Goal: Communication & Community: Answer question/provide support

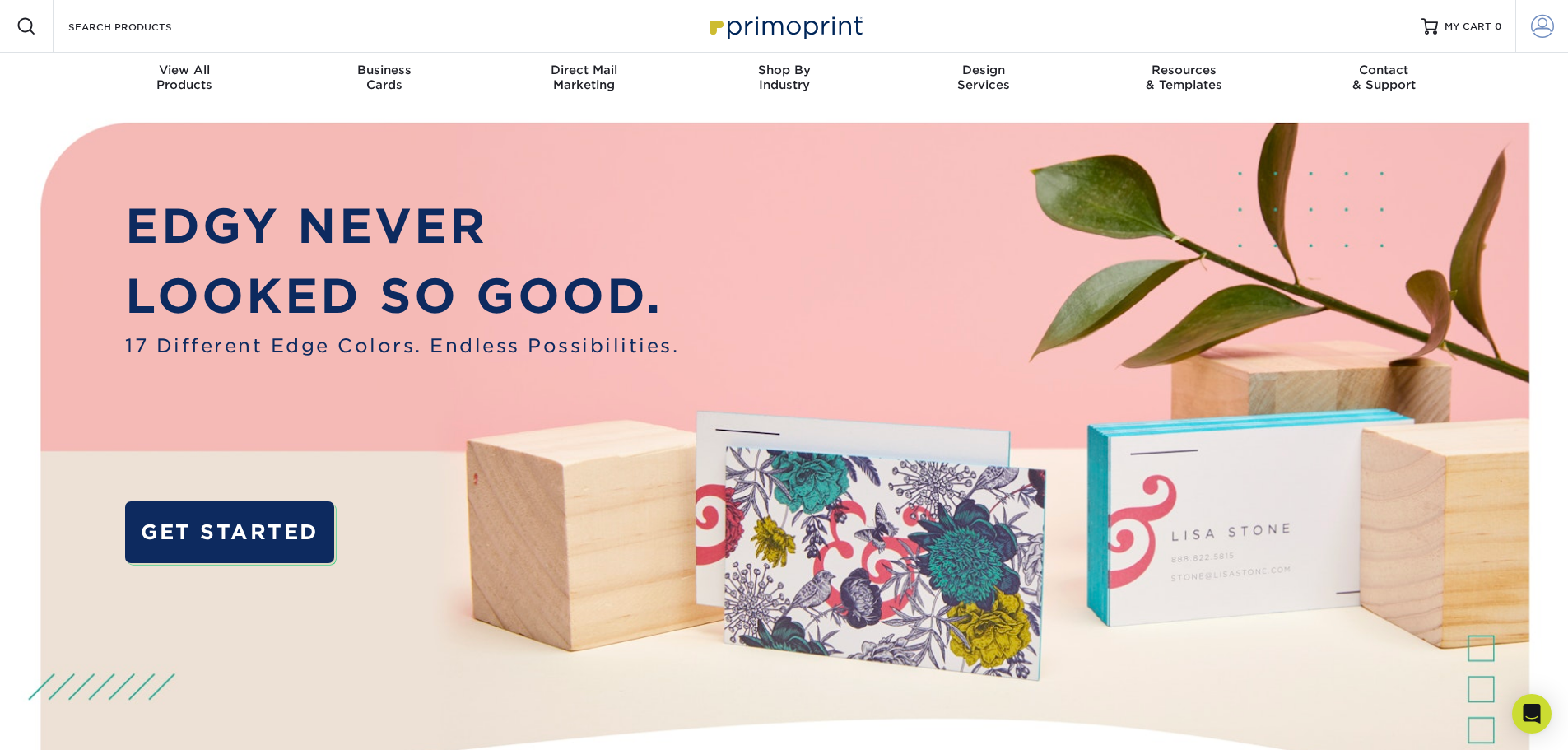
click at [1531, 27] on span at bounding box center [1542, 26] width 23 height 23
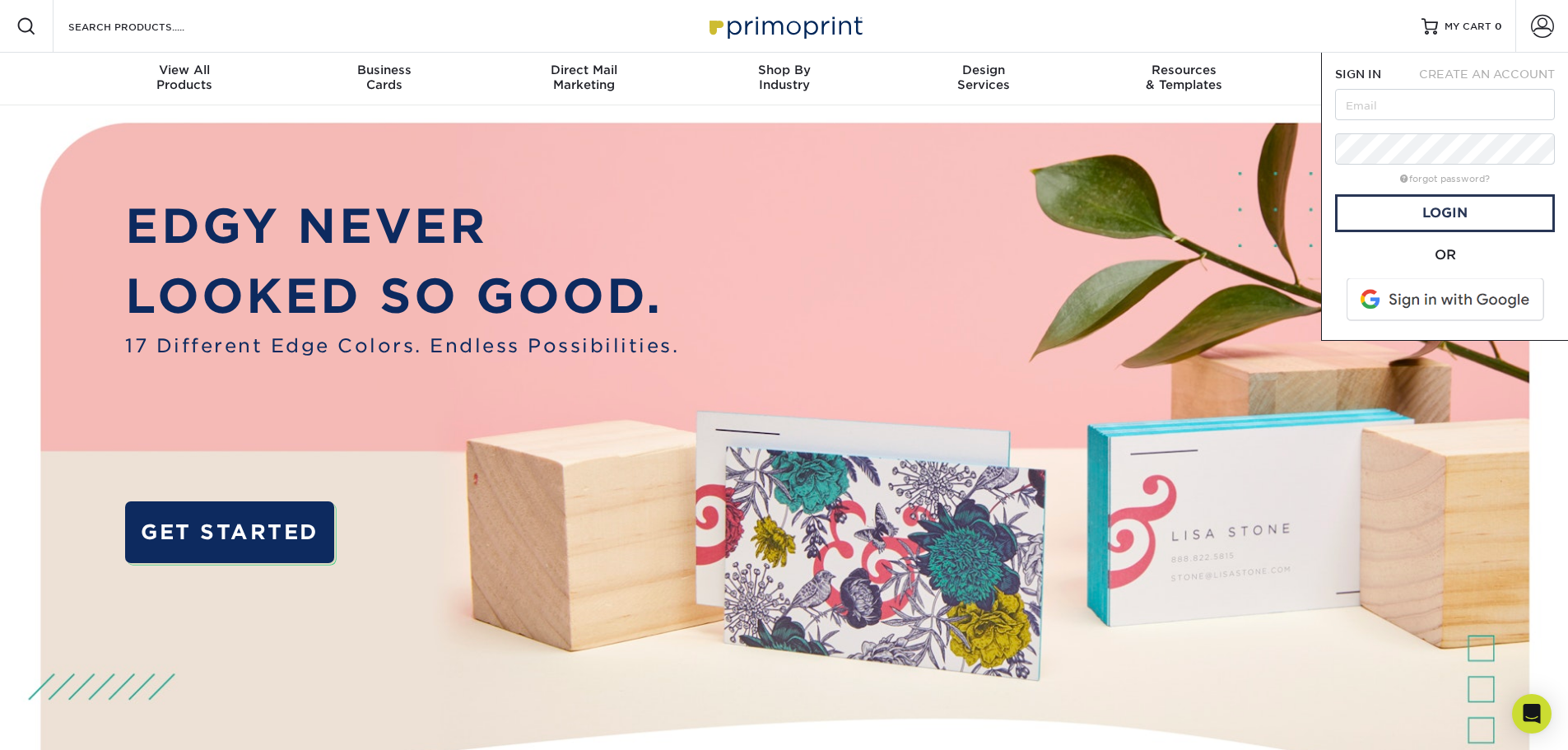
click at [1444, 291] on span at bounding box center [1446, 299] width 210 height 43
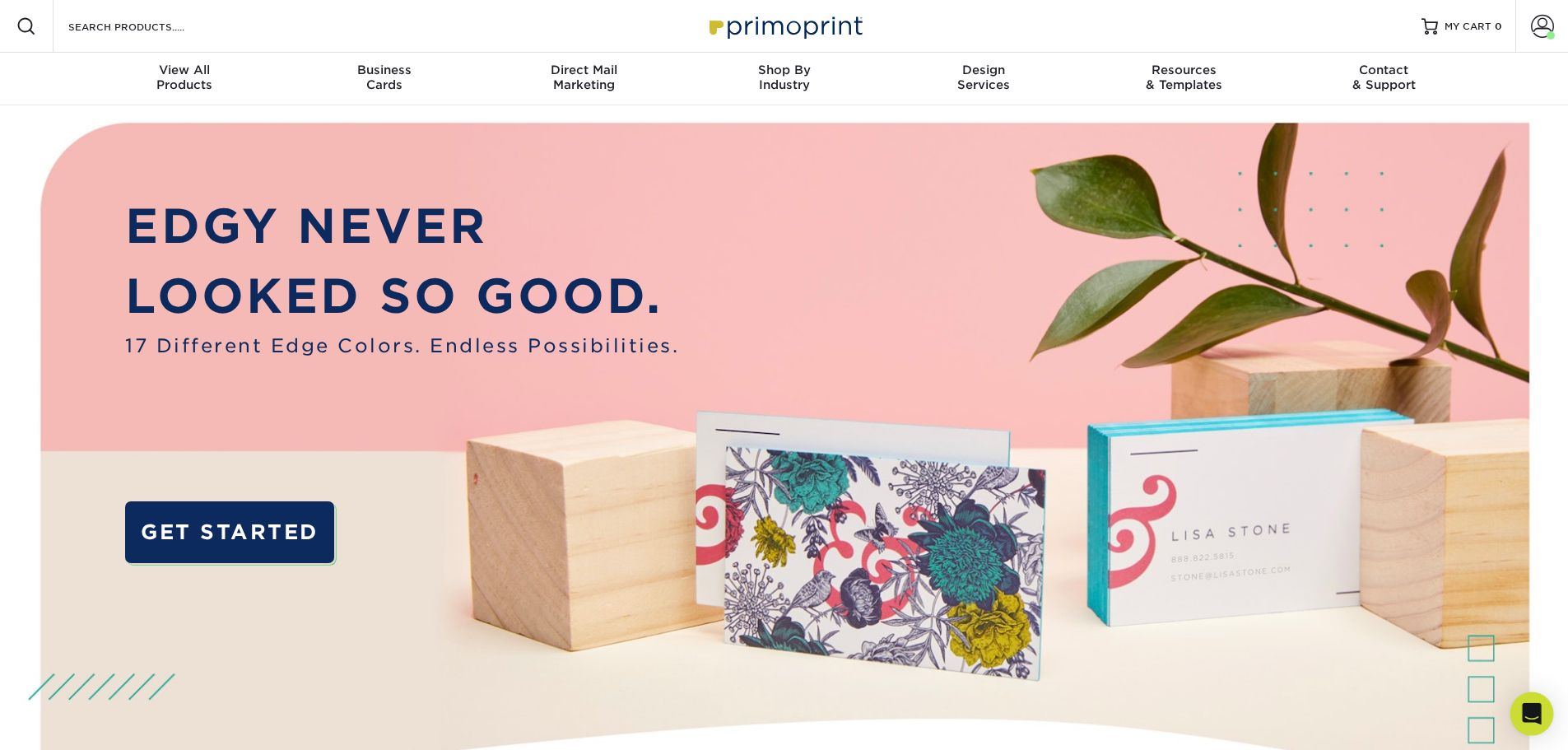
click at [1533, 709] on icon "Open Intercom Messenger" at bounding box center [1531, 713] width 19 height 21
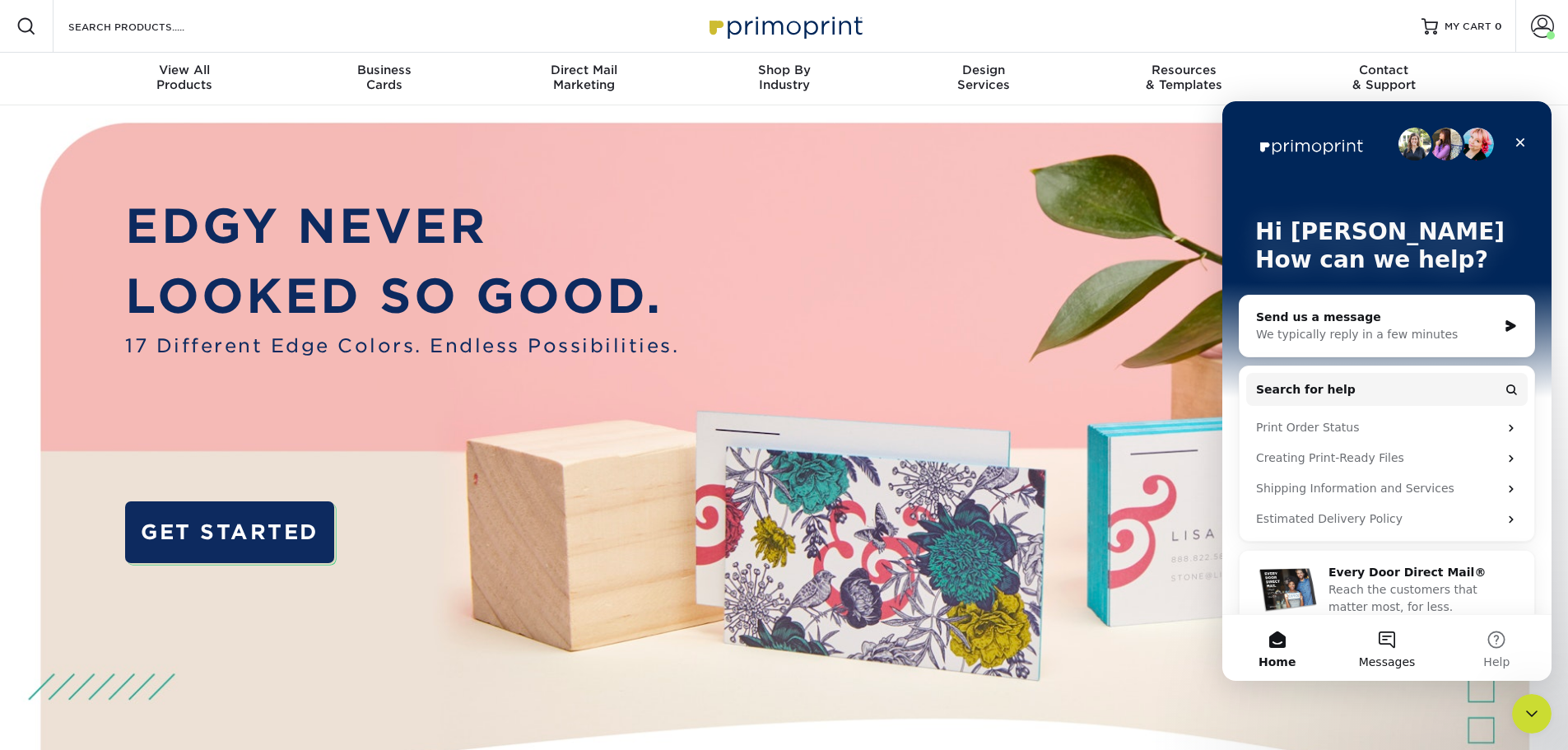
click at [1386, 645] on button "Messages" at bounding box center [1386, 648] width 110 height 66
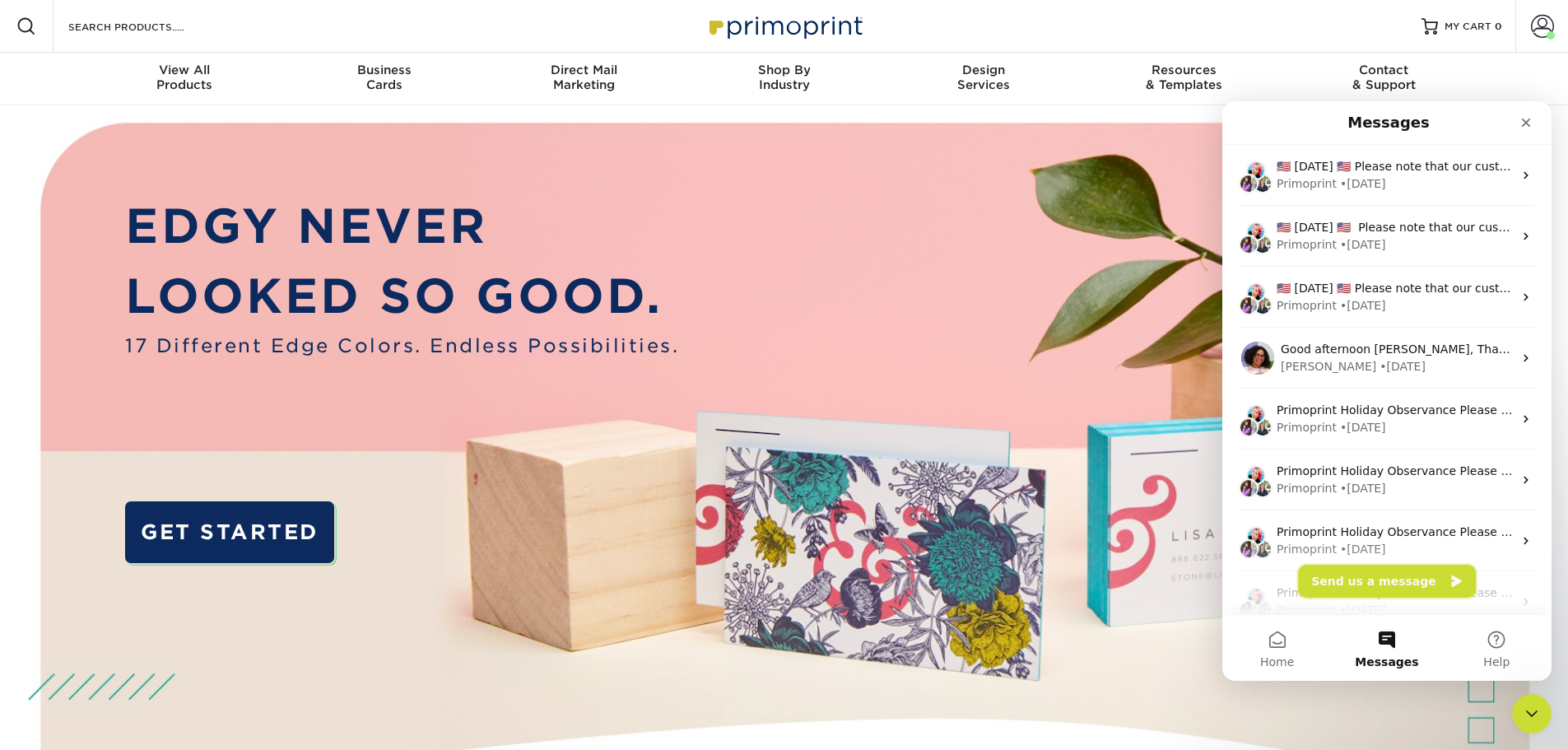
click at [1381, 577] on button "Send us a message" at bounding box center [1386, 581] width 178 height 33
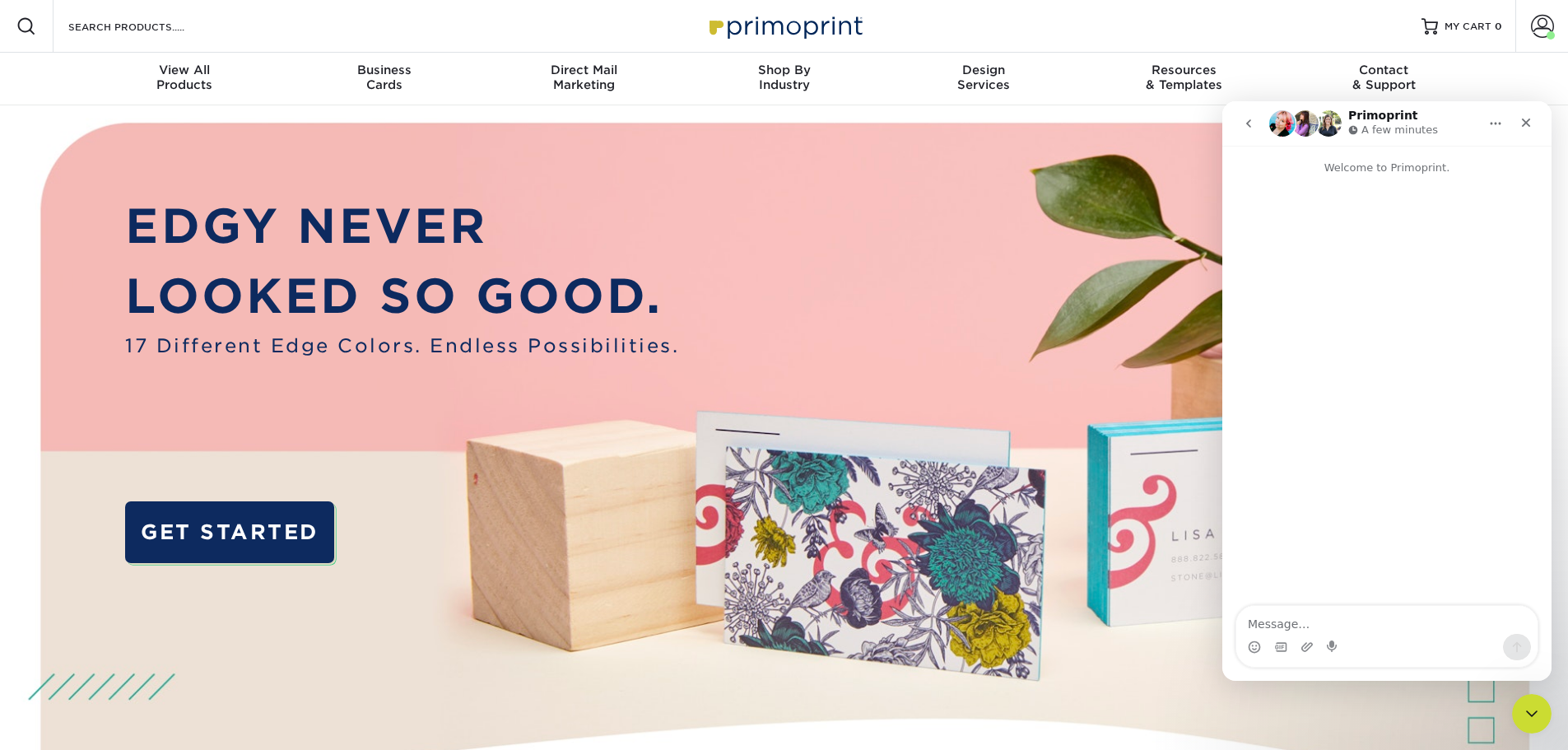
click at [1313, 611] on textarea "Message…" at bounding box center [1386, 619] width 301 height 28
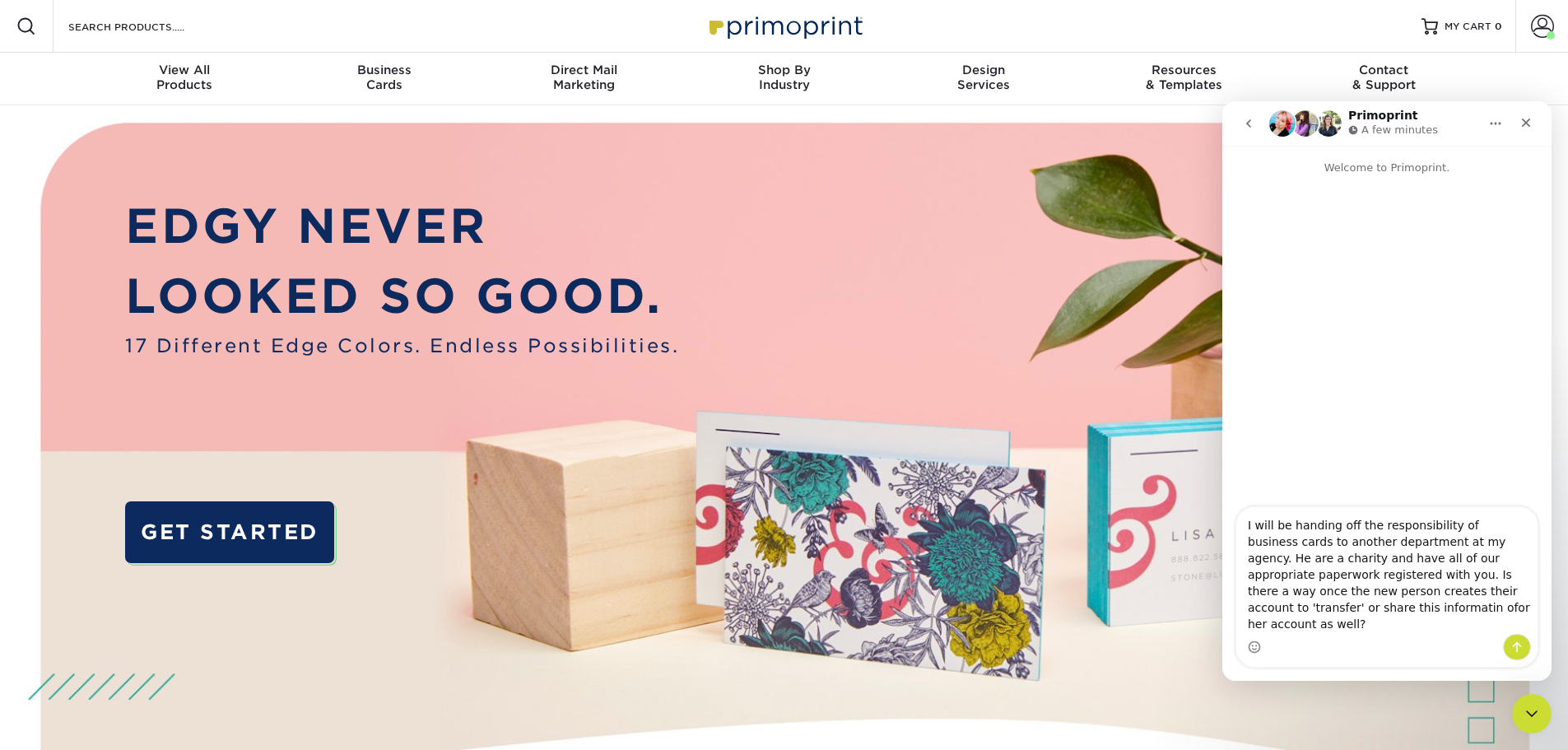
click at [1482, 611] on textarea "I will be handing off the responsibility of business cards to another departmen…" at bounding box center [1386, 570] width 301 height 127
click at [1517, 612] on textarea "I will be handing off the responsibility of business cards to another departmen…" at bounding box center [1386, 570] width 301 height 127
click at [1514, 608] on textarea "I will be handing off the responsibility of business cards to another departmen…" at bounding box center [1386, 570] width 301 height 127
click at [1447, 560] on textarea "I will be handing off the responsibility of business cards to another departmen…" at bounding box center [1386, 570] width 301 height 127
drag, startPoint x: 1418, startPoint y: 622, endPoint x: 1477, endPoint y: 634, distance: 60.2
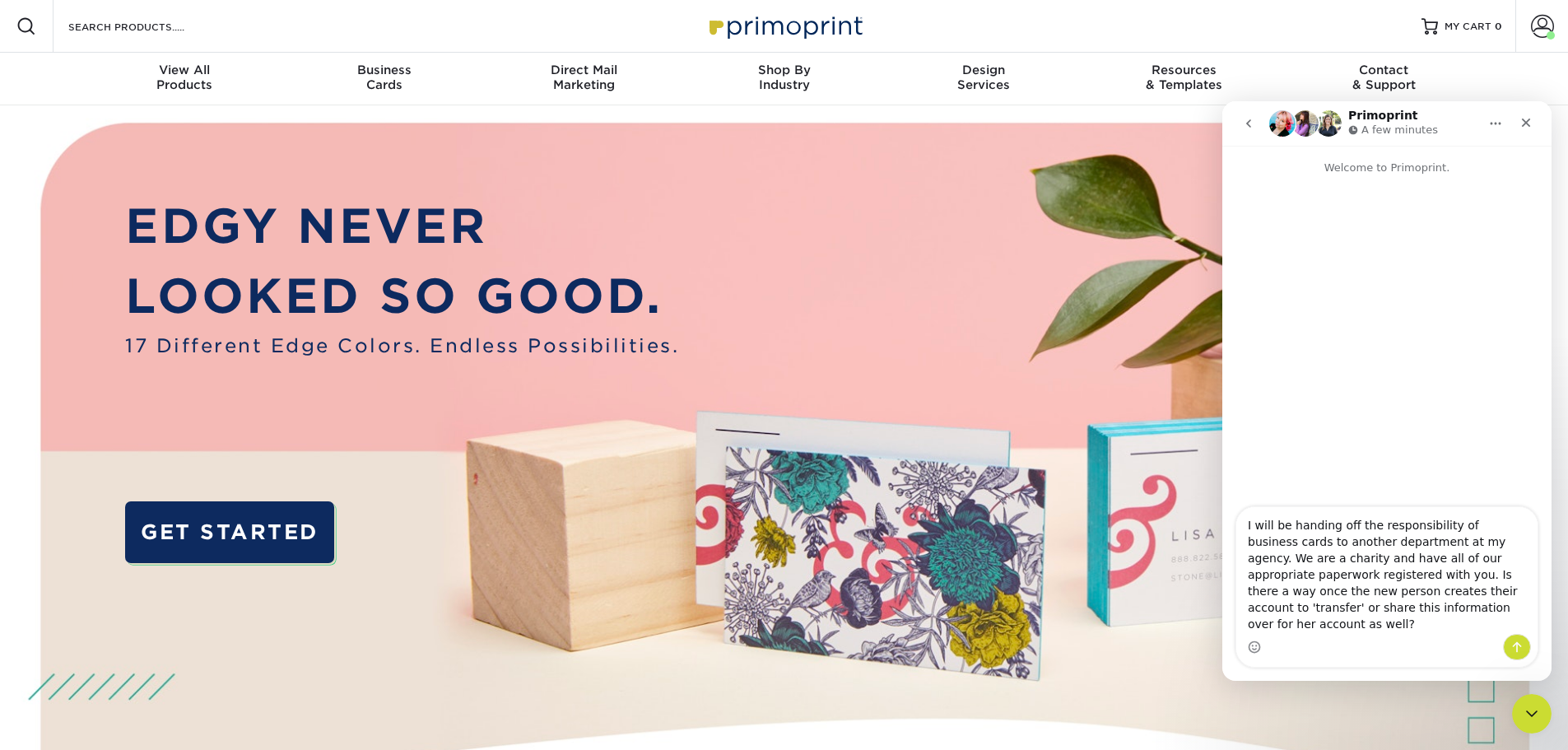
click at [1420, 622] on textarea "I will be handing off the responsibility of business cards to another departmen…" at bounding box center [1386, 570] width 301 height 127
type textarea "I will be handing off the responsibility of business cards to another departmen…"
click at [1513, 640] on icon "Send a message…" at bounding box center [1517, 647] width 14 height 14
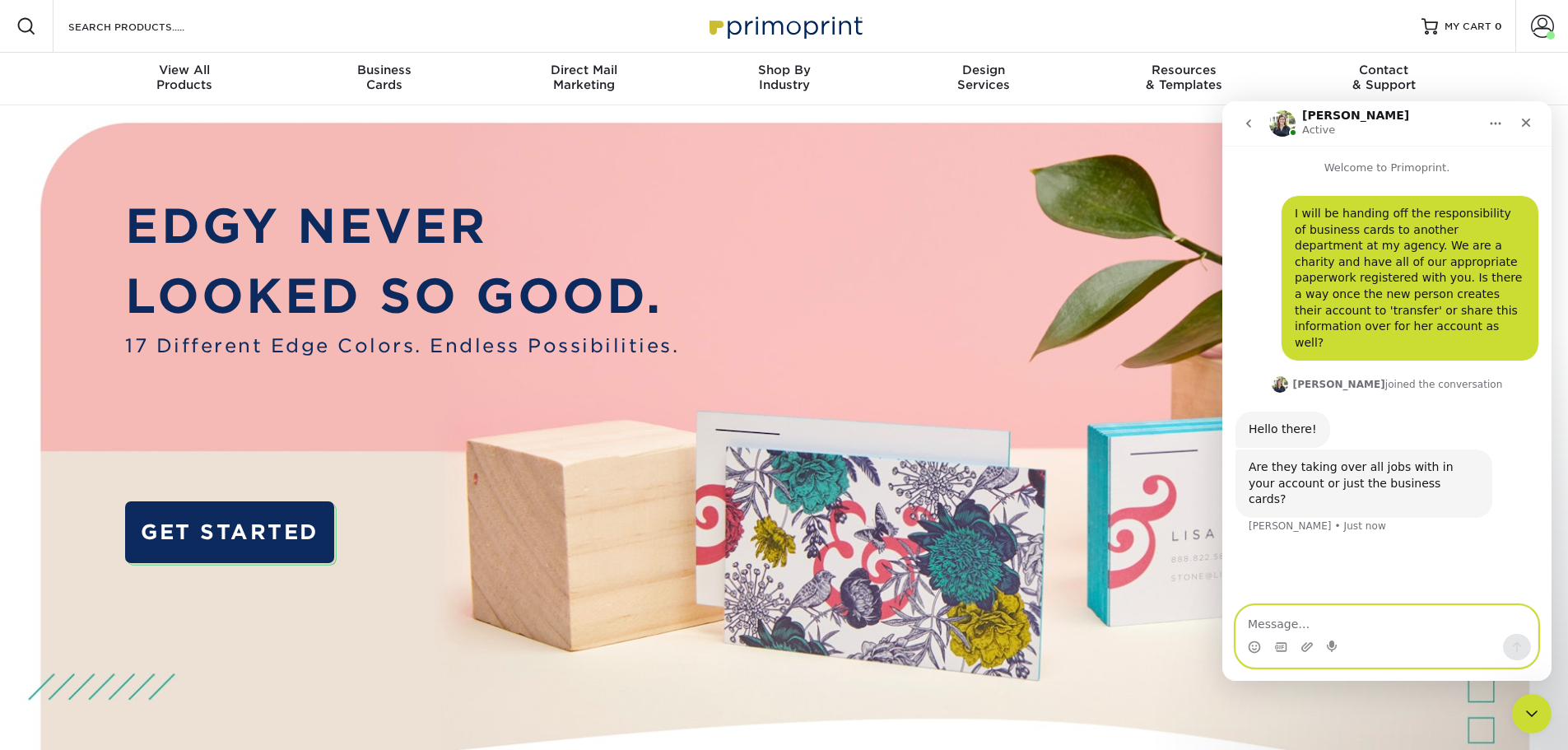
click at [1363, 625] on textarea "Message…" at bounding box center [1386, 619] width 301 height 28
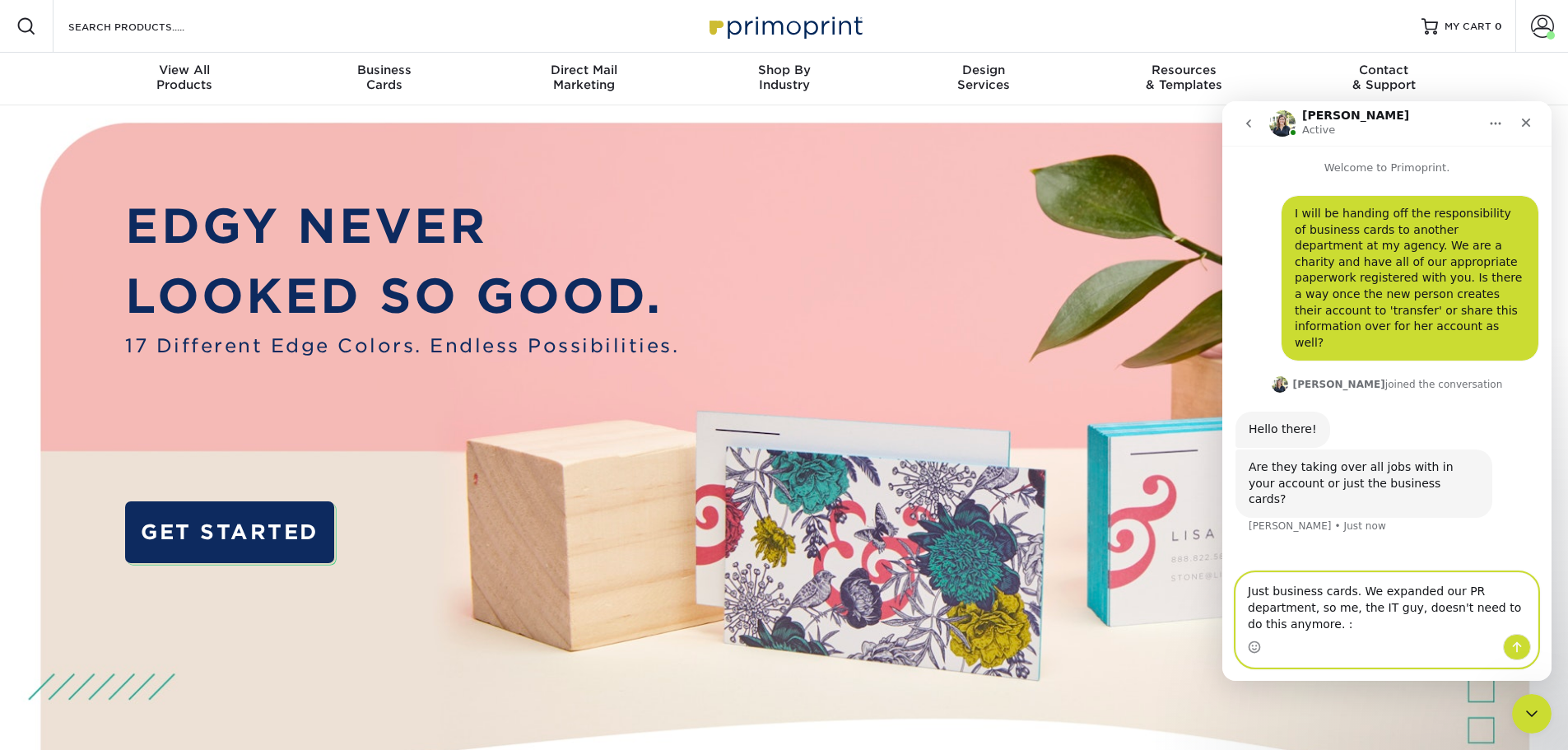
type textarea "Just business cards. We expanded our PR department, so me, the IT guy, doesn't …"
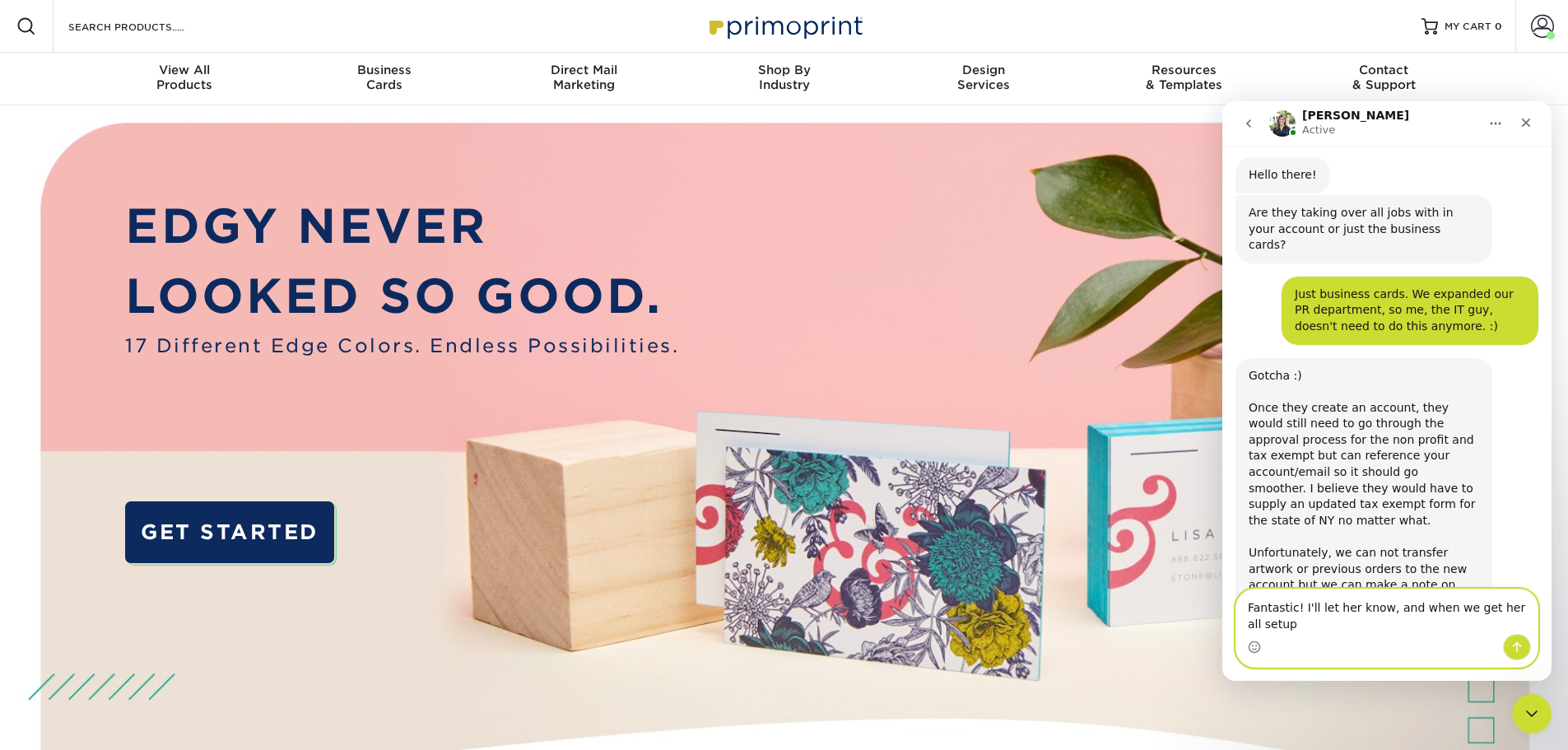
scroll to position [271, 0]
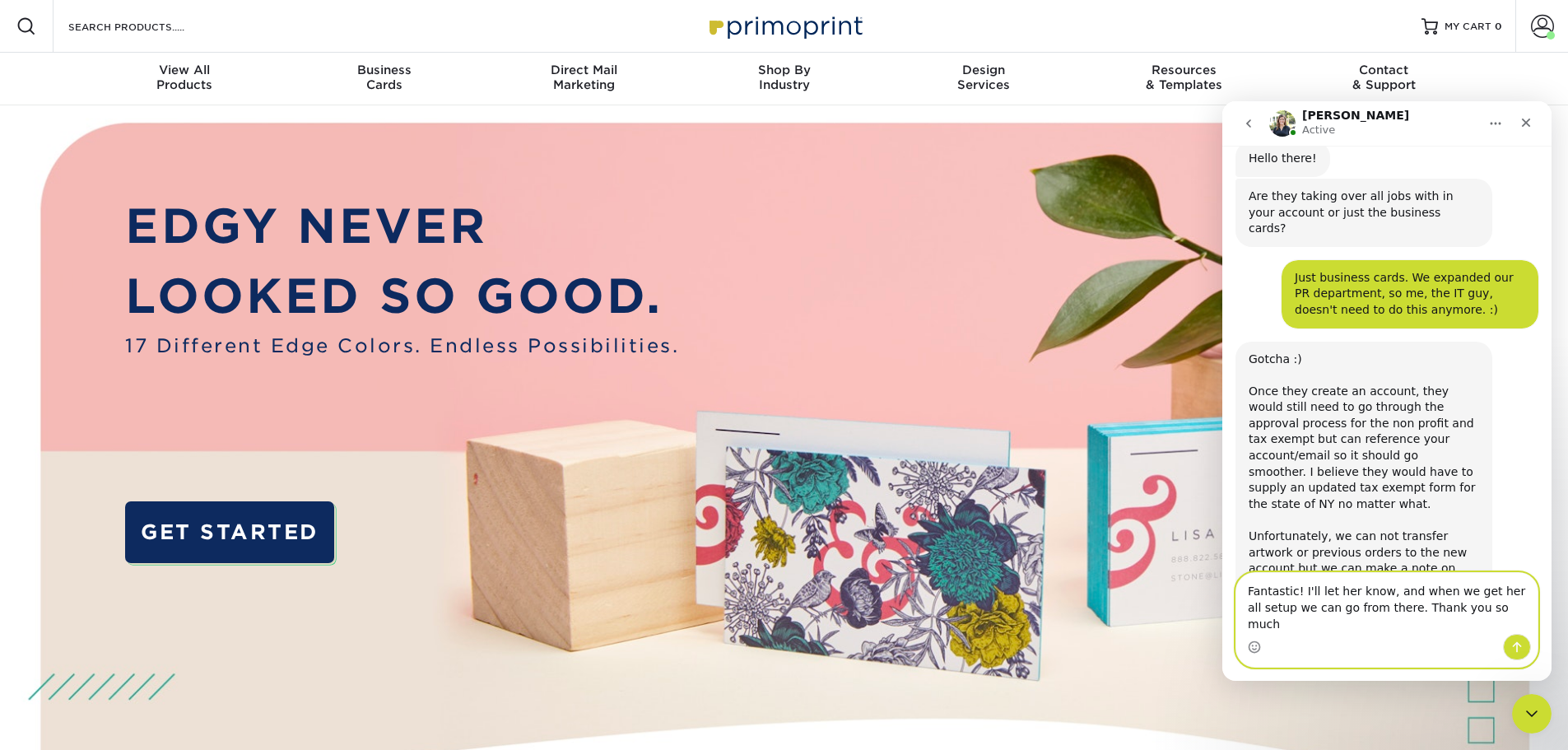
type textarea "Fantastic! I'll let her know, and when we get her all setup we can go from ther…"
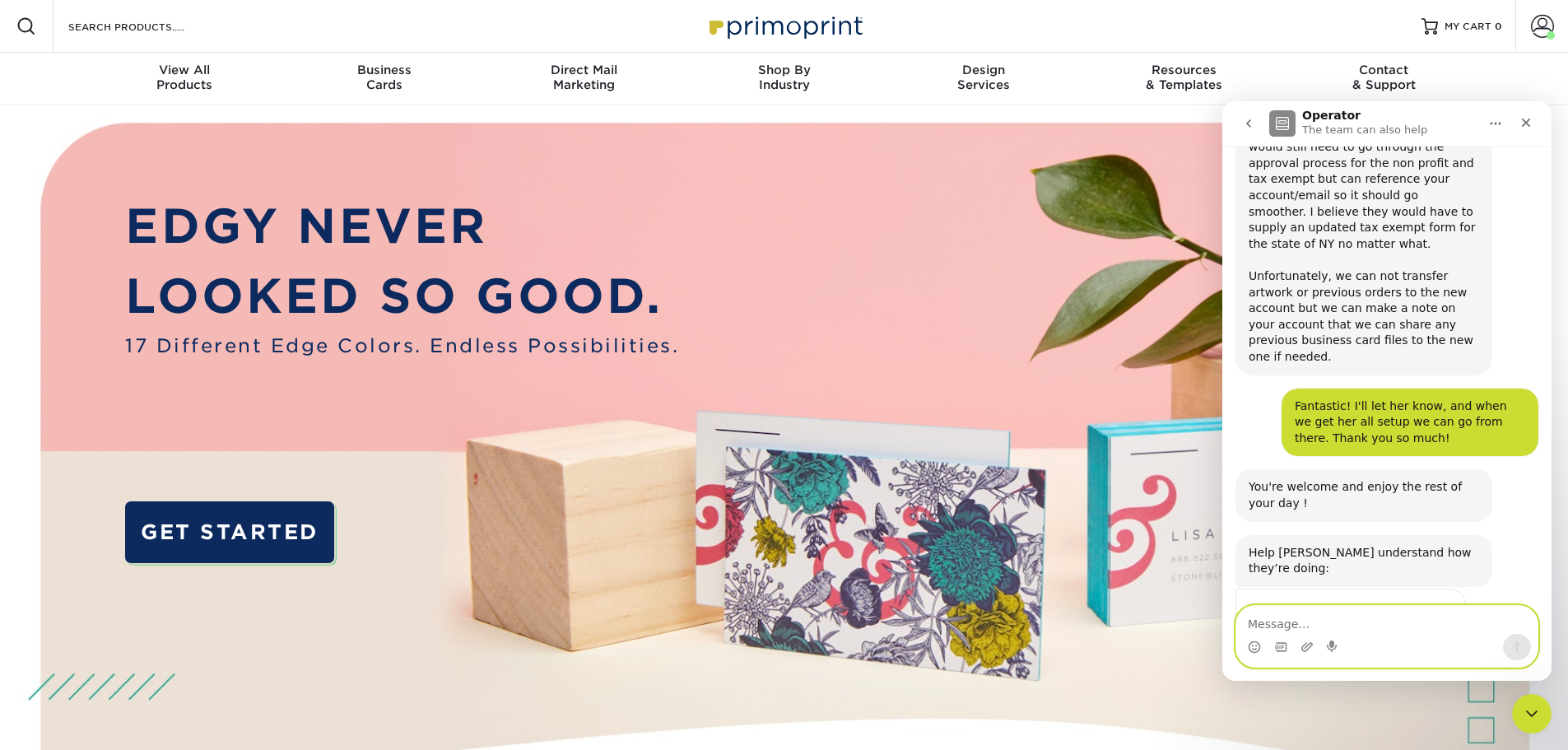
scroll to position [532, 0]
click at [1432, 633] on span "Amazing" at bounding box center [1428, 648] width 30 height 30
